Goal: Information Seeking & Learning: Check status

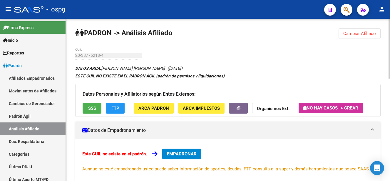
drag, startPoint x: 351, startPoint y: 33, endPoint x: 275, endPoint y: 39, distance: 75.7
click at [350, 33] on span "Cambiar Afiliado" at bounding box center [359, 33] width 33 height 5
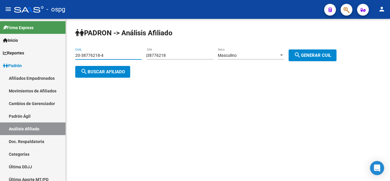
drag, startPoint x: 78, startPoint y: 58, endPoint x: 127, endPoint y: 62, distance: 49.2
click at [49, 57] on mat-sidenav-container "Firma Express Inicio Calendario SSS Instructivos Contacto OS Reportes Ingresos …" at bounding box center [195, 100] width 390 height 162
paste input "26405499-1"
type input "20-26405499-1"
click at [142, 92] on div "PADRON -> Análisis Afiliado 20-26405499-1 CUIL | 38776218 DNI Masculino Sexo se…" at bounding box center [228, 58] width 324 height 78
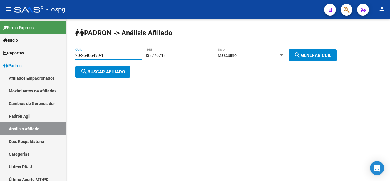
click at [141, 92] on div "PADRON -> Análisis Afiliado 20-26405499-1 CUIL | 38776218 DNI Masculino Sexo se…" at bounding box center [228, 58] width 324 height 78
click at [142, 90] on div "PADRON -> Análisis Afiliado 20-26405499-1 CUIL | 38776218 DNI Masculino Sexo se…" at bounding box center [228, 58] width 324 height 78
click at [115, 73] on span "search Buscar afiliado" at bounding box center [102, 71] width 44 height 5
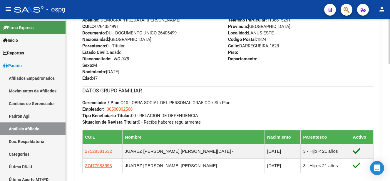
scroll to position [264, 0]
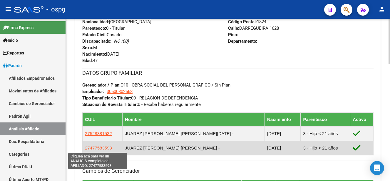
click at [95, 148] on span "27477583593" at bounding box center [98, 147] width 27 height 5
type textarea "27477583593"
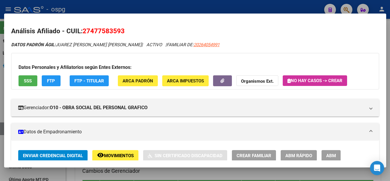
click at [48, 84] on button "FTP" at bounding box center [51, 80] width 19 height 11
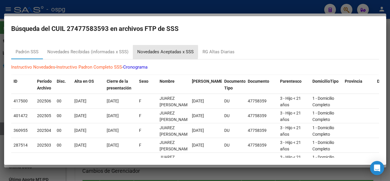
click at [153, 51] on div "Novedades Aceptadas x SSS" at bounding box center [165, 51] width 56 height 7
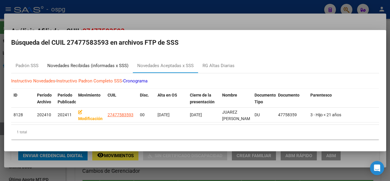
click at [80, 66] on div "Novedades Recibidas (informadas x SSS)" at bounding box center [88, 66] width 90 height 14
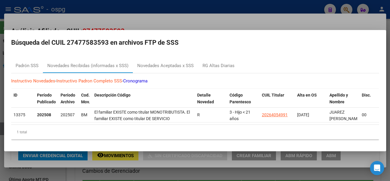
click at [351, 15] on div at bounding box center [195, 90] width 390 height 181
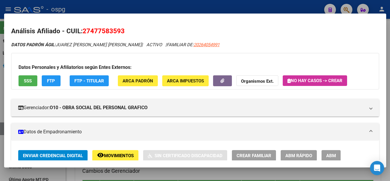
drag, startPoint x: 90, startPoint y: 30, endPoint x: 119, endPoint y: 30, distance: 29.1
click at [119, 30] on span "27477583593" at bounding box center [104, 31] width 42 height 8
copy span "47758359"
click at [256, 80] on strong "Organismos Ext." at bounding box center [257, 80] width 33 height 5
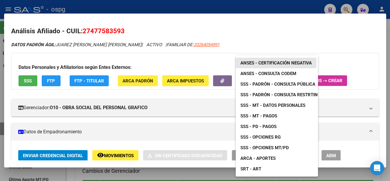
click at [276, 58] on link "ANSES - Certificación Negativa" at bounding box center [276, 63] width 81 height 11
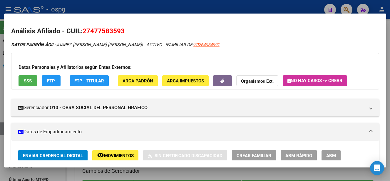
click at [296, 7] on div at bounding box center [195, 90] width 390 height 181
